Goal: Communication & Community: Answer question/provide support

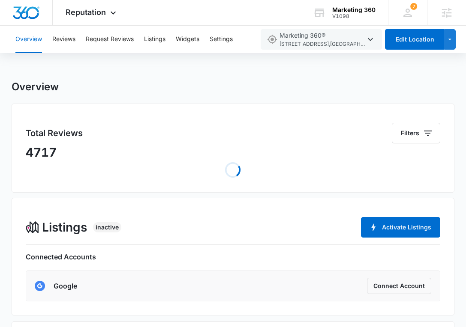
click at [81, 42] on div "Overview Reviews Request Reviews Listings Widgets Settings" at bounding box center [132, 39] width 244 height 27
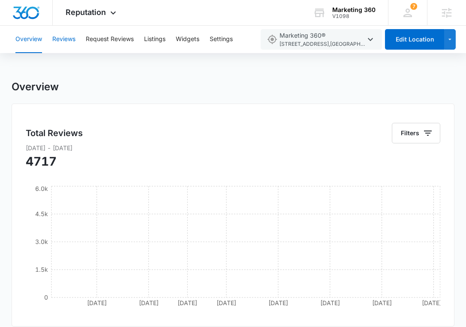
click at [69, 39] on button "Reviews" at bounding box center [63, 39] width 23 height 27
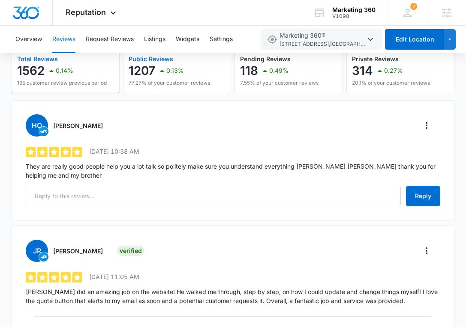
scroll to position [93, 0]
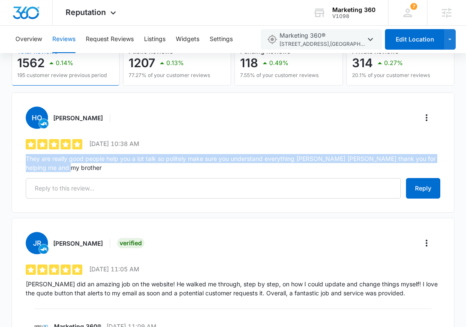
drag, startPoint x: 60, startPoint y: 168, endPoint x: 9, endPoint y: 156, distance: 52.0
copy p "They are really good people help you a lot talk so politely make sure you under…"
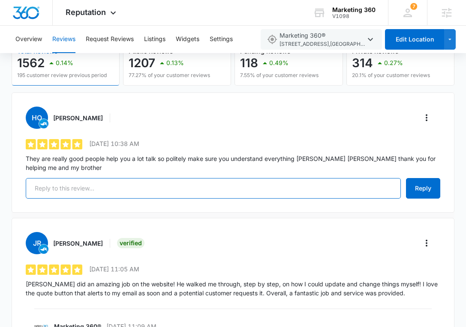
click at [116, 194] on input "text" at bounding box center [213, 188] width 375 height 21
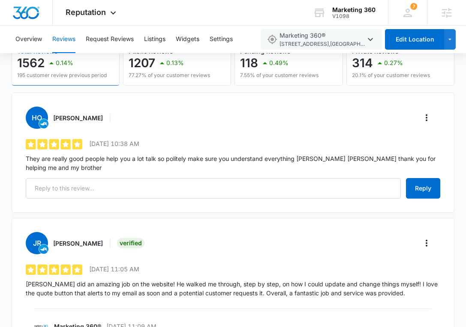
click at [67, 117] on h3 "[PERSON_NAME]" at bounding box center [78, 118] width 50 height 9
drag, startPoint x: 67, startPoint y: 117, endPoint x: 84, endPoint y: 114, distance: 16.8
click at [84, 114] on h3 "[PERSON_NAME]" at bounding box center [78, 118] width 50 height 9
copy h3 "[PERSON_NAME]"
click at [436, 117] on div "HO [PERSON_NAME]" at bounding box center [233, 118] width 414 height 22
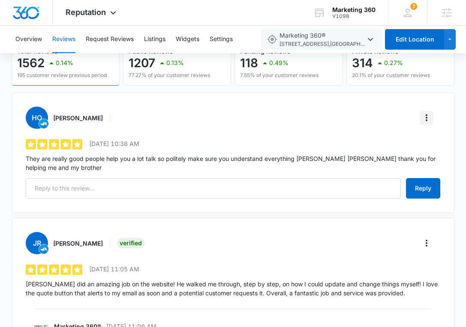
click at [429, 117] on icon "More" at bounding box center [426, 118] width 10 height 10
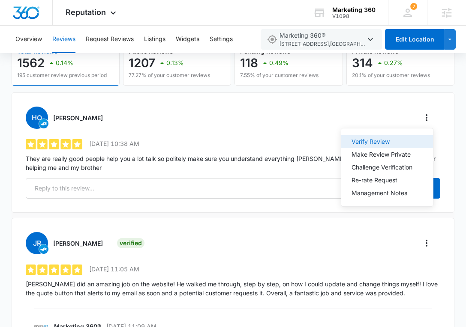
click at [372, 139] on div "Verify Review" at bounding box center [381, 142] width 61 height 6
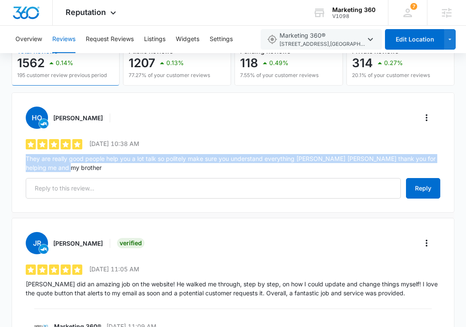
drag, startPoint x: 22, startPoint y: 157, endPoint x: 66, endPoint y: 163, distance: 44.5
click at [66, 163] on div "HO [PERSON_NAME] 5 out of 5 [DATE] 10:38 AM They are really good people help yo…" at bounding box center [233, 153] width 443 height 120
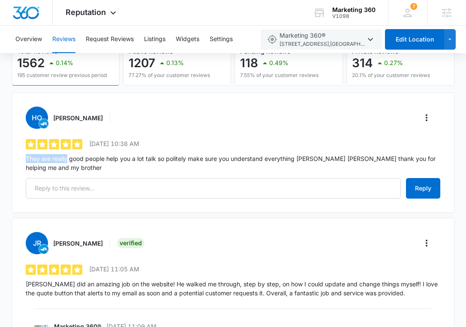
copy p "They are really"
click at [105, 154] on p "They are really good people help you a lot talk so politely make sure you under…" at bounding box center [233, 163] width 414 height 18
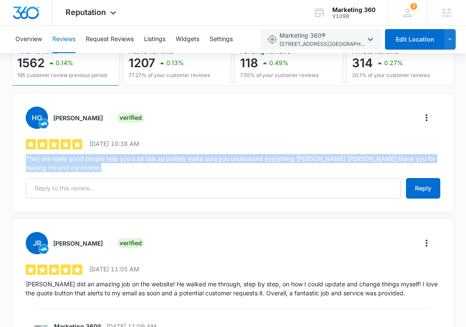
click at [105, 154] on p "They are really good people help you a lot talk so politely make sure you under…" at bounding box center [233, 163] width 414 height 18
copy div "They are really good people help you a lot talk so politely make sure you under…"
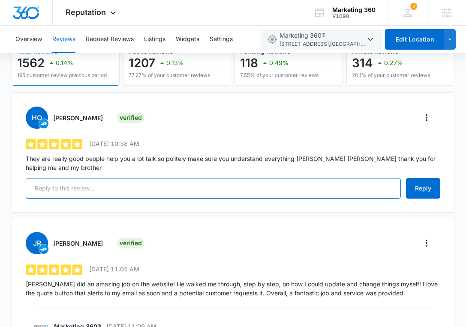
click at [141, 182] on input "text" at bounding box center [213, 188] width 375 height 21
paste input "Dear [PERSON_NAME], We're so glad to hear about your positive experience! [PERS…"
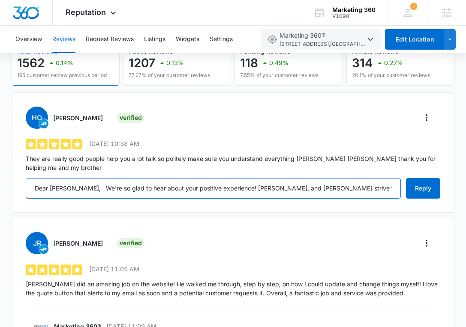
scroll to position [0, 277]
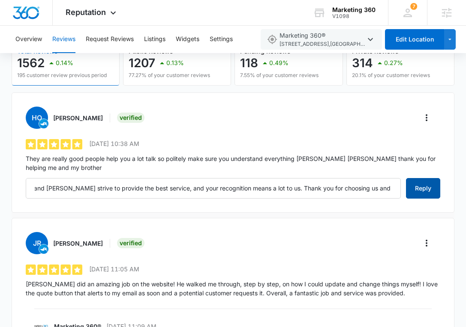
click at [421, 187] on button "Reply" at bounding box center [423, 188] width 34 height 21
type input "Dear [PERSON_NAME], We're so glad to hear about your positive experience! [PERS…"
